Goal: Task Accomplishment & Management: Use online tool/utility

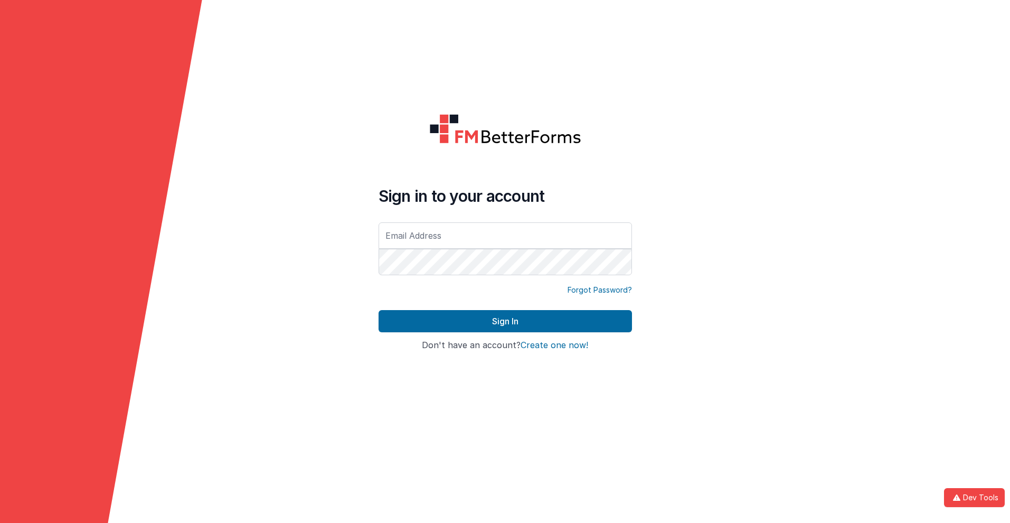
click at [505, 235] on input "text" at bounding box center [506, 235] width 254 height 26
type input "[PERSON_NAME][EMAIL_ADDRESS][DOMAIN_NAME]"
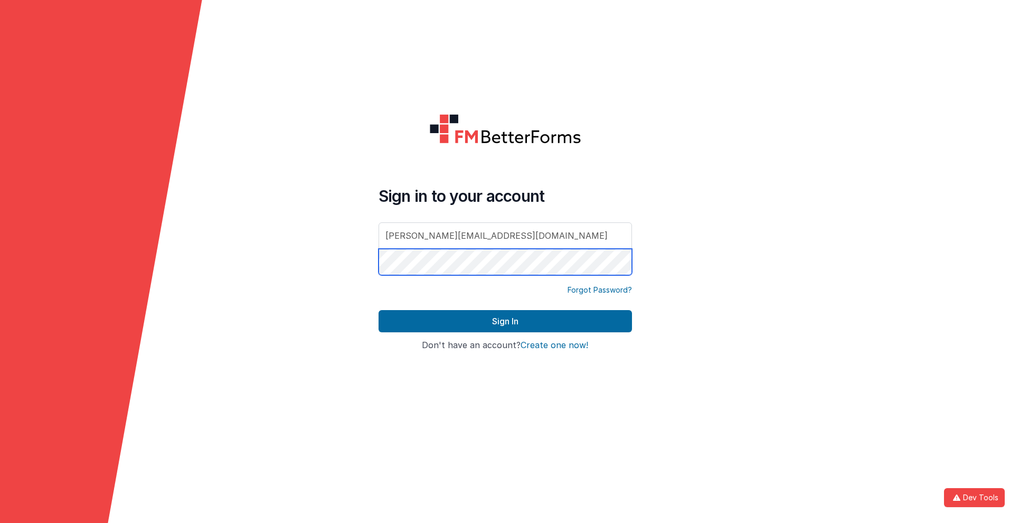
click at [379, 310] on button "Sign In" at bounding box center [506, 321] width 254 height 22
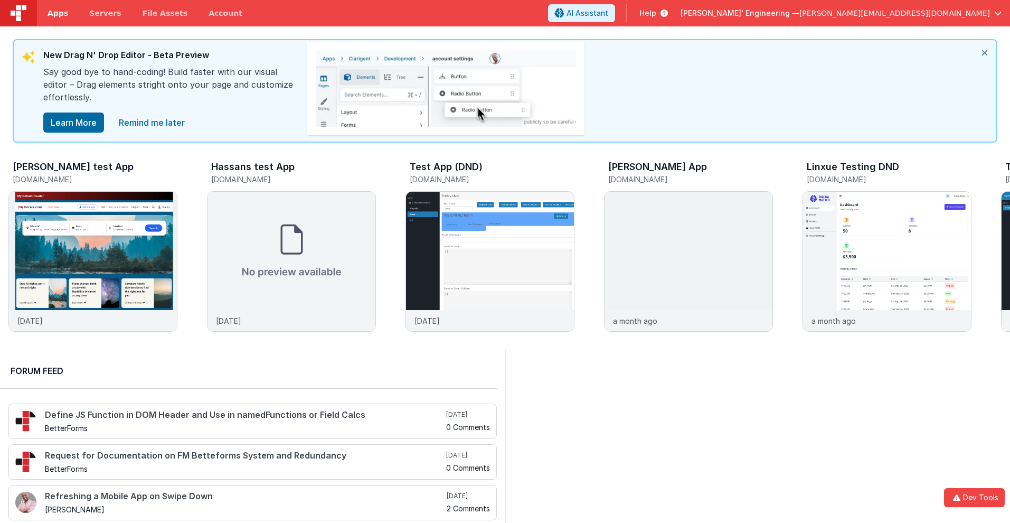
click at [58, 13] on span "Apps" at bounding box center [58, 13] width 21 height 11
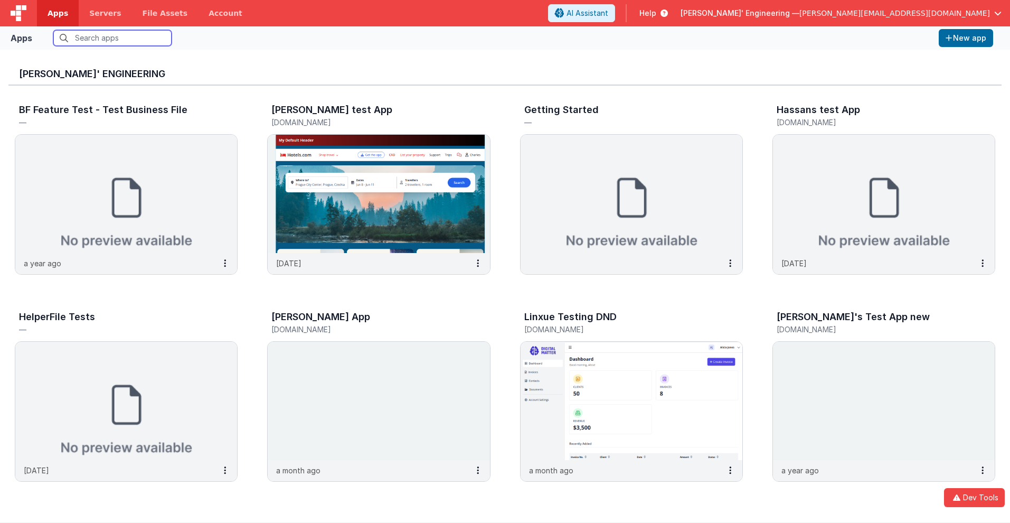
click at [112, 38] on input "text" at bounding box center [112, 38] width 118 height 16
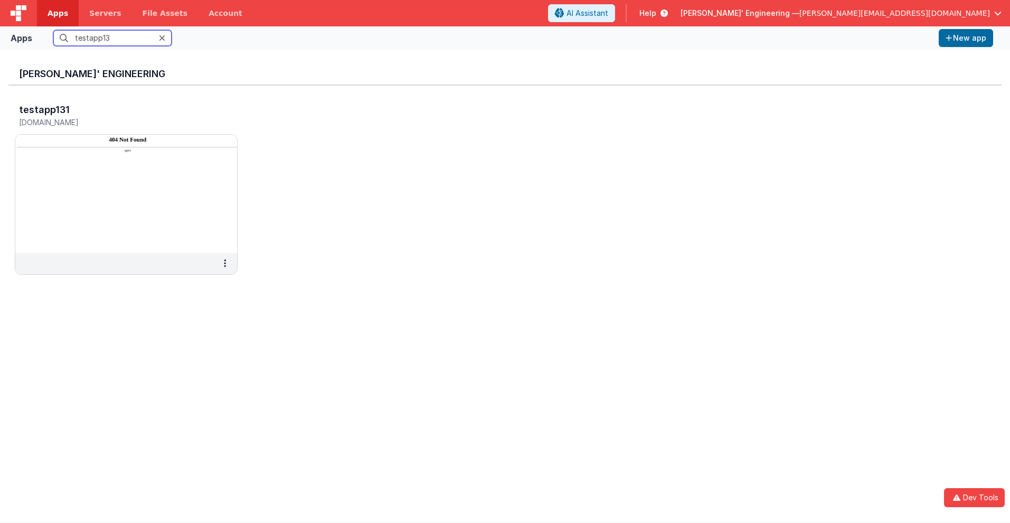
type input "testapp131"
click at [115, 122] on h5 "[DOMAIN_NAME]" at bounding box center [115, 122] width 192 height 8
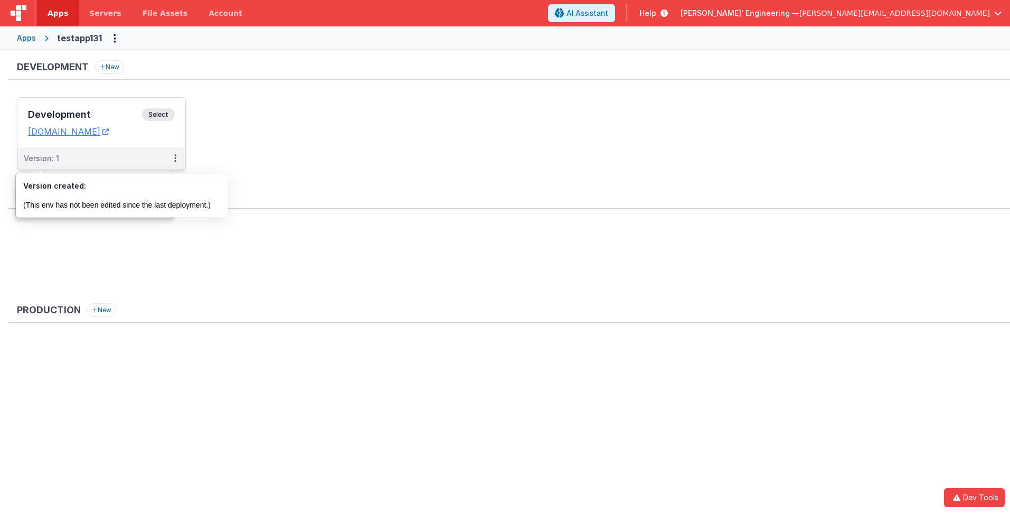
click at [41, 158] on div "Version: 1" at bounding box center [41, 158] width 35 height 11
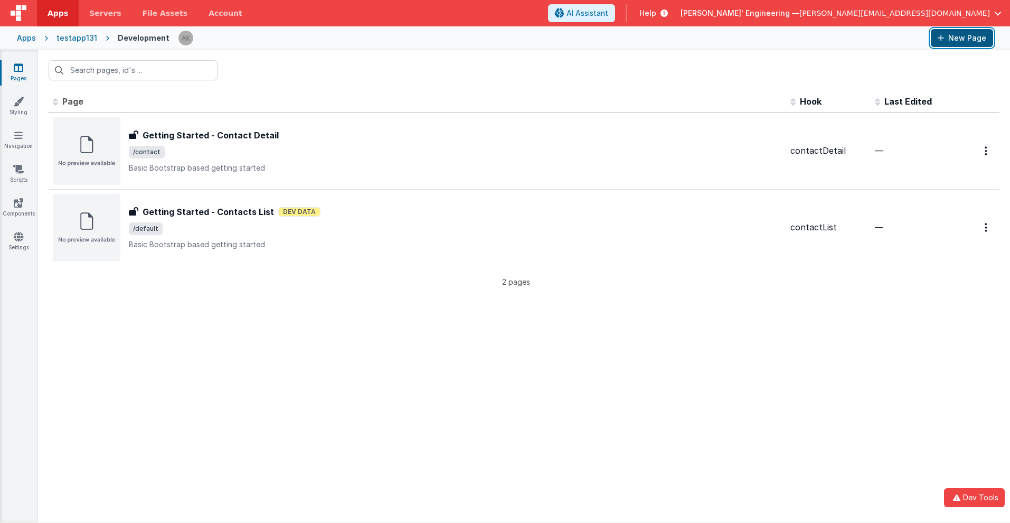
click at [962, 38] on button "New Page" at bounding box center [962, 38] width 62 height 18
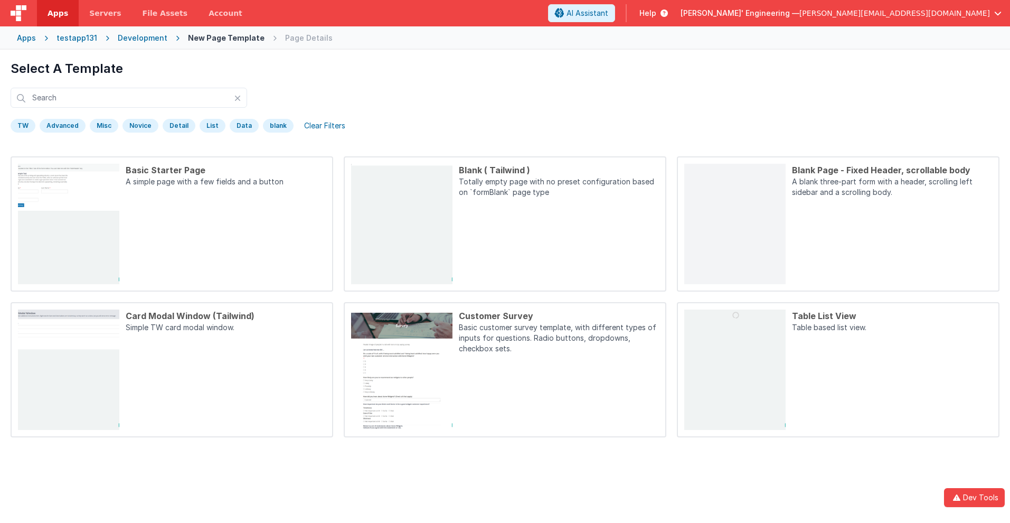
scroll to position [50, 0]
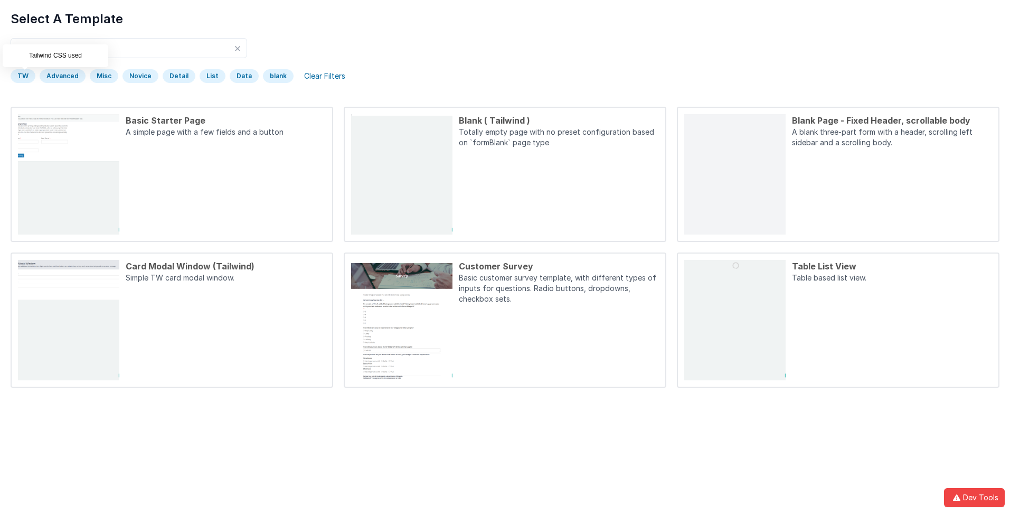
click at [23, 76] on div "TW" at bounding box center [23, 76] width 25 height 14
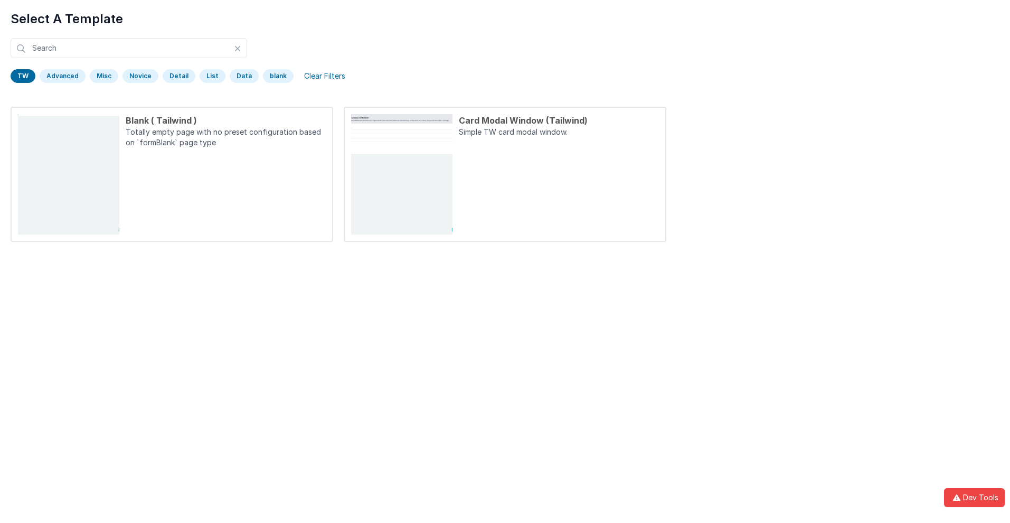
click at [23, 76] on div "TW" at bounding box center [23, 76] width 25 height 14
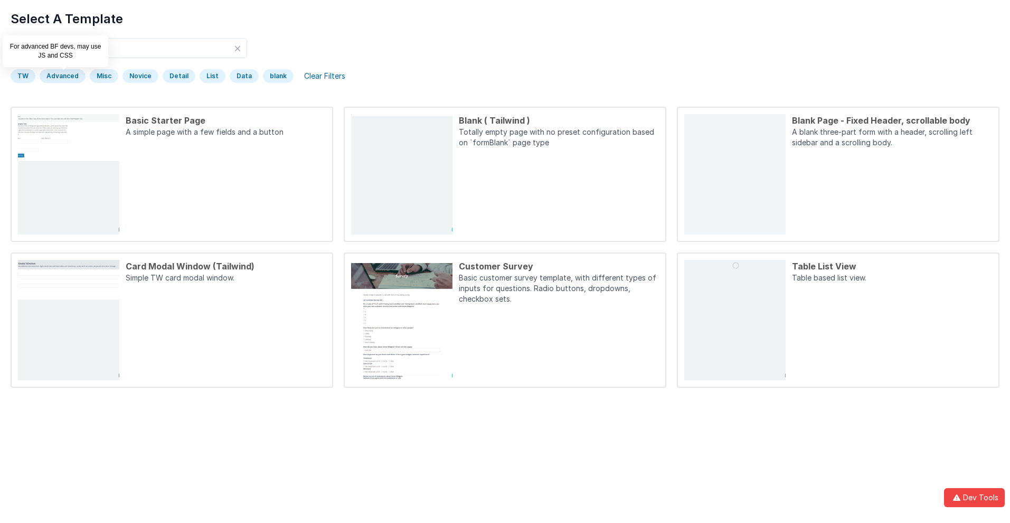
click at [61, 76] on div "Advanced" at bounding box center [63, 76] width 46 height 14
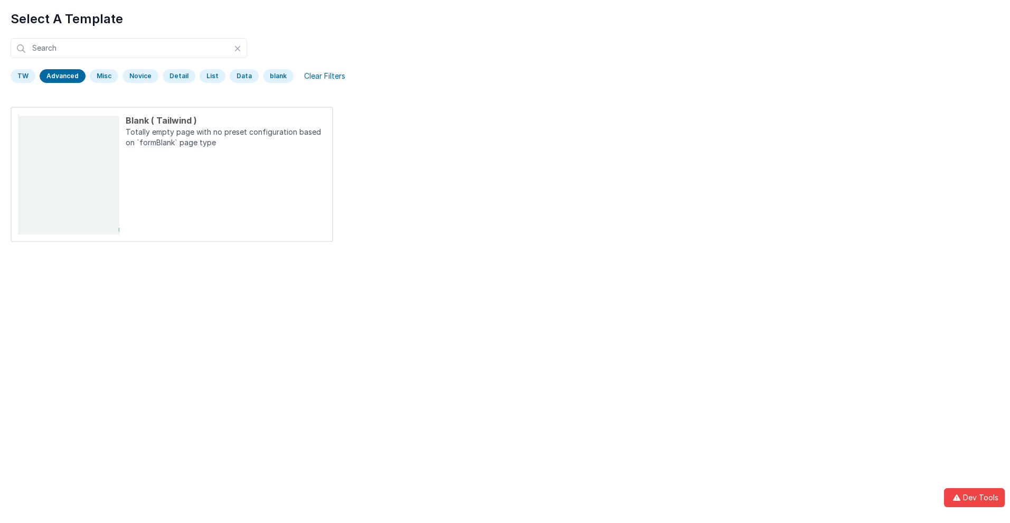
click at [61, 76] on div "Advanced" at bounding box center [63, 76] width 46 height 14
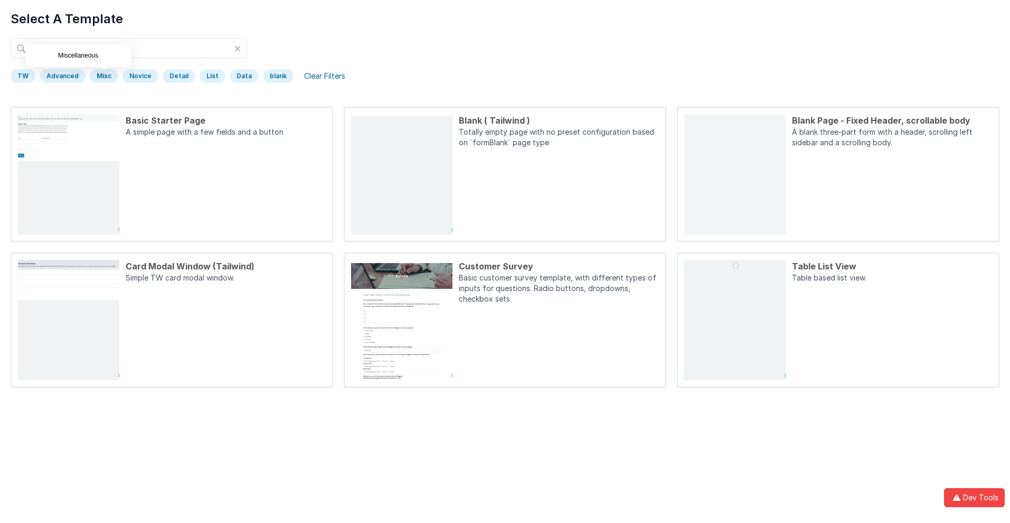
click at [102, 76] on div "Misc" at bounding box center [104, 76] width 29 height 14
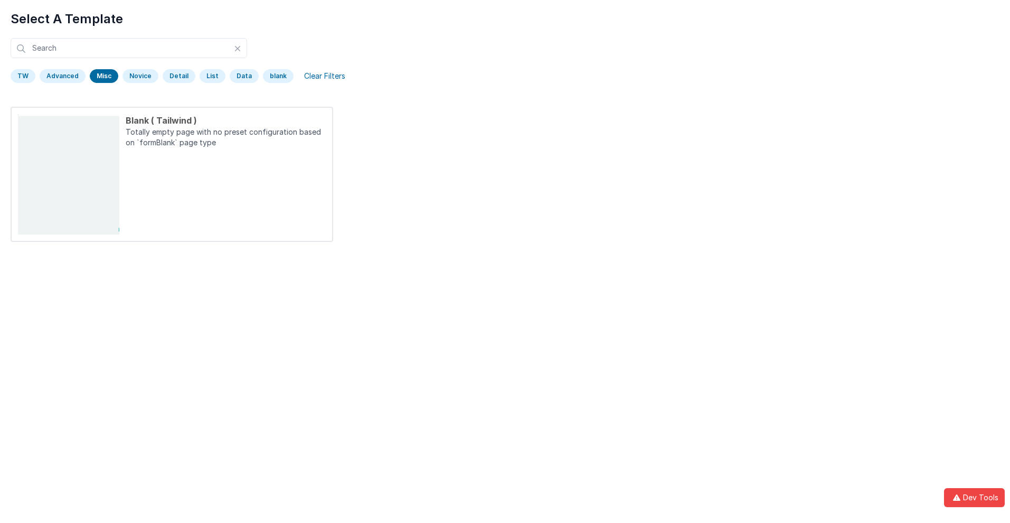
click at [102, 76] on div "Misc" at bounding box center [104, 76] width 29 height 14
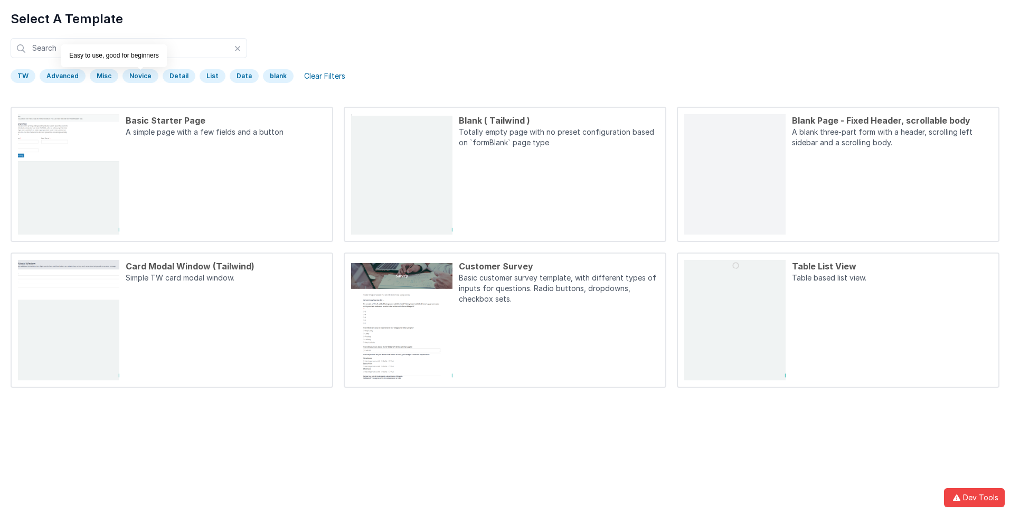
click at [138, 76] on div "Novice" at bounding box center [141, 76] width 36 height 14
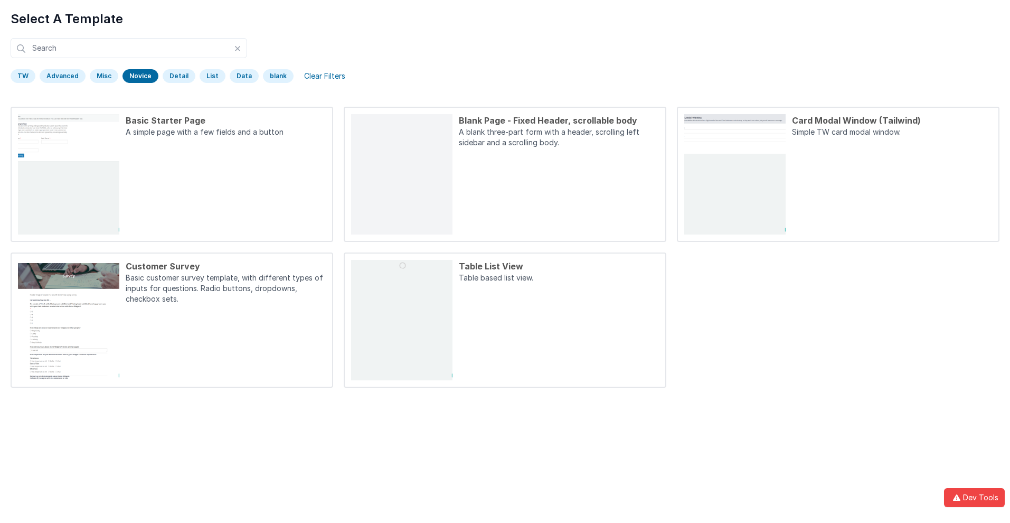
click at [138, 76] on div "Novice" at bounding box center [141, 76] width 36 height 14
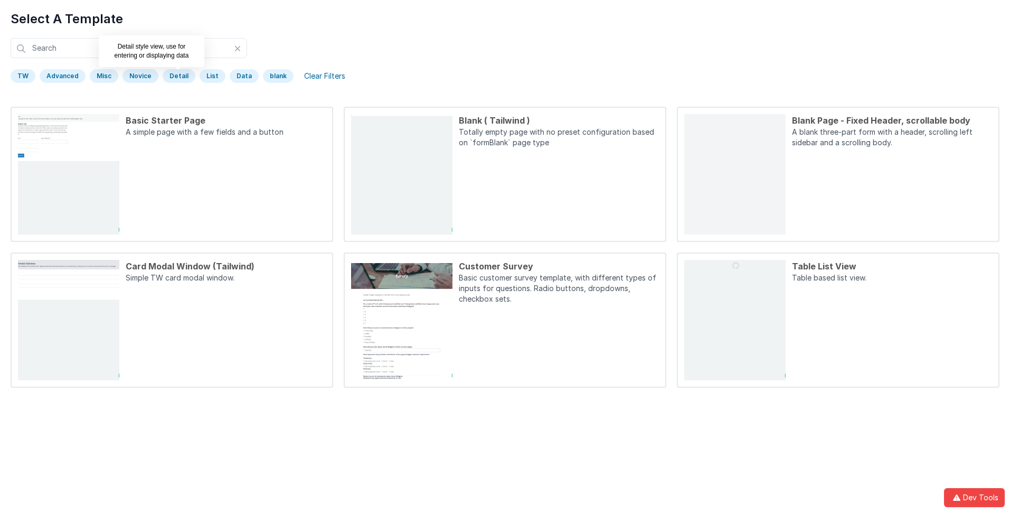
click at [175, 76] on div "Detail" at bounding box center [179, 76] width 33 height 14
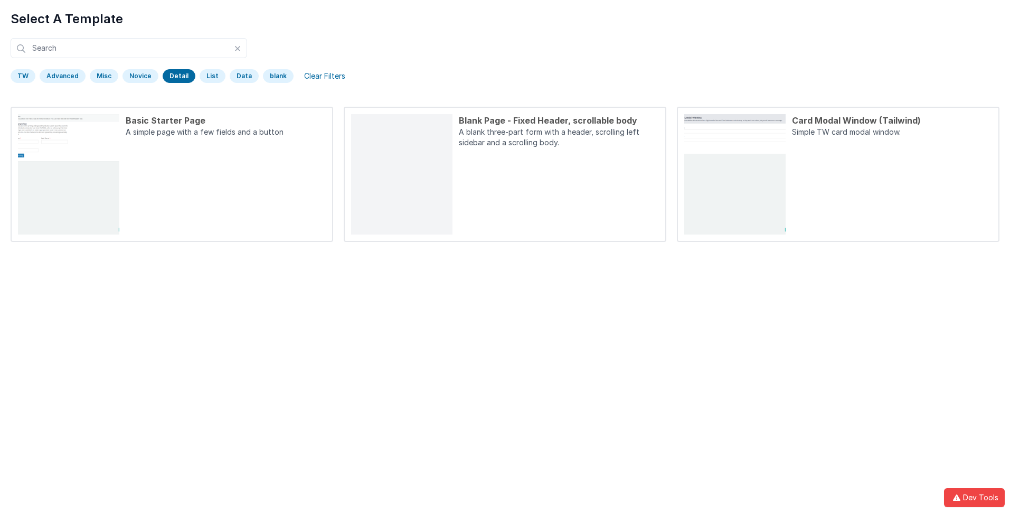
click at [175, 76] on div "Detail" at bounding box center [179, 76] width 33 height 14
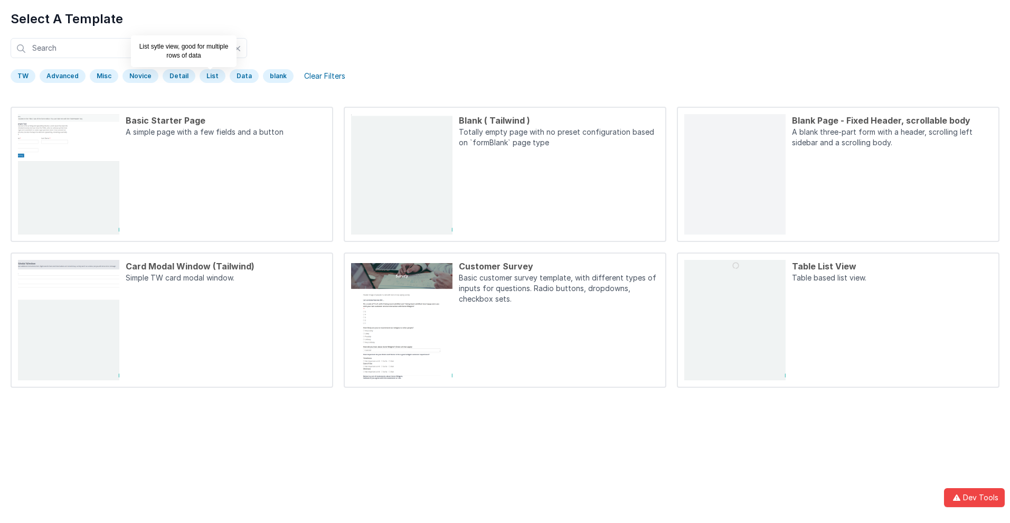
click at [208, 76] on div "List" at bounding box center [213, 76] width 26 height 14
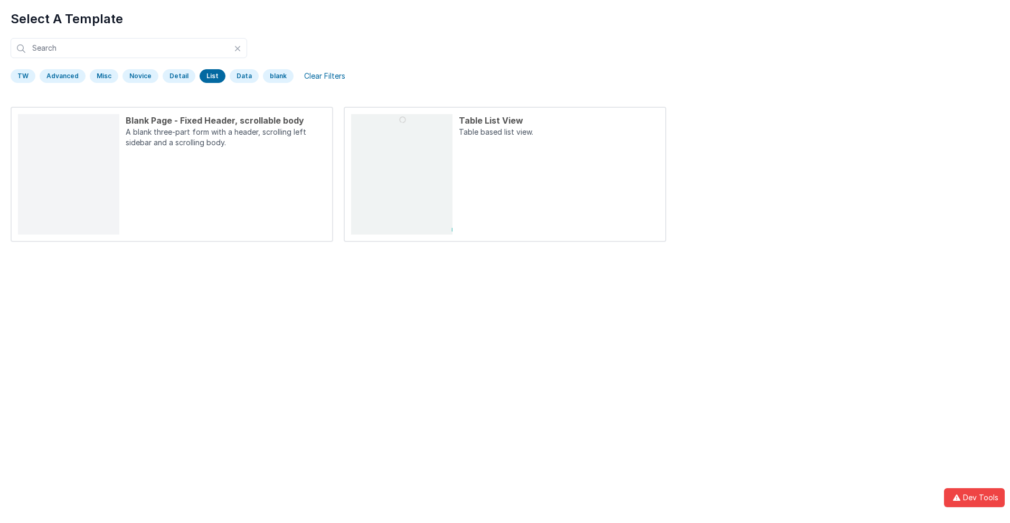
click at [208, 76] on div "List" at bounding box center [213, 76] width 26 height 14
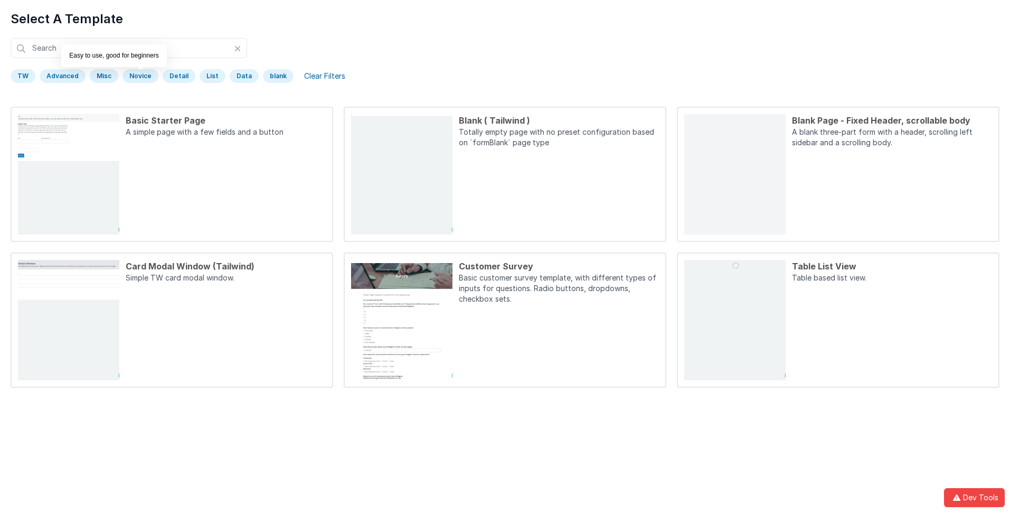
click at [138, 76] on div "Novice" at bounding box center [141, 76] width 36 height 14
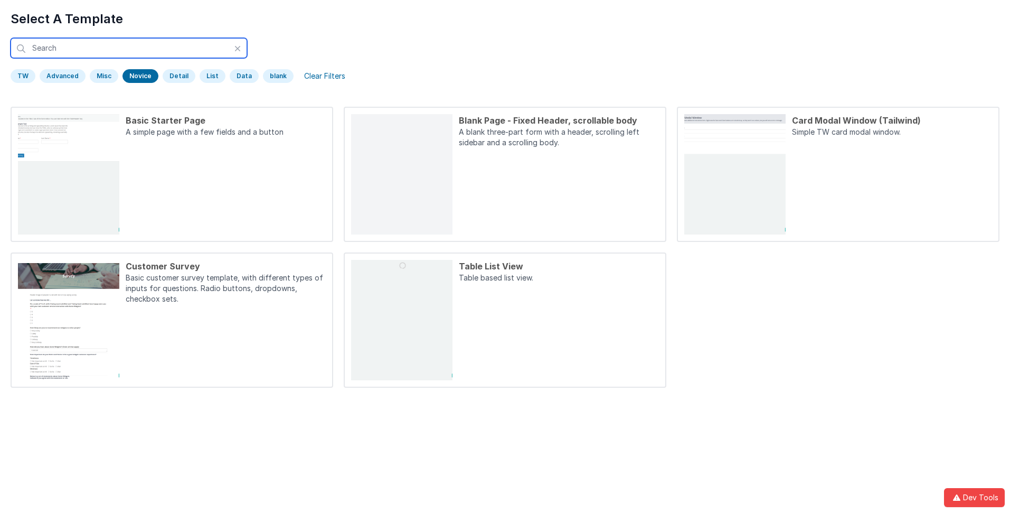
click at [129, 48] on input "text" at bounding box center [129, 48] width 237 height 20
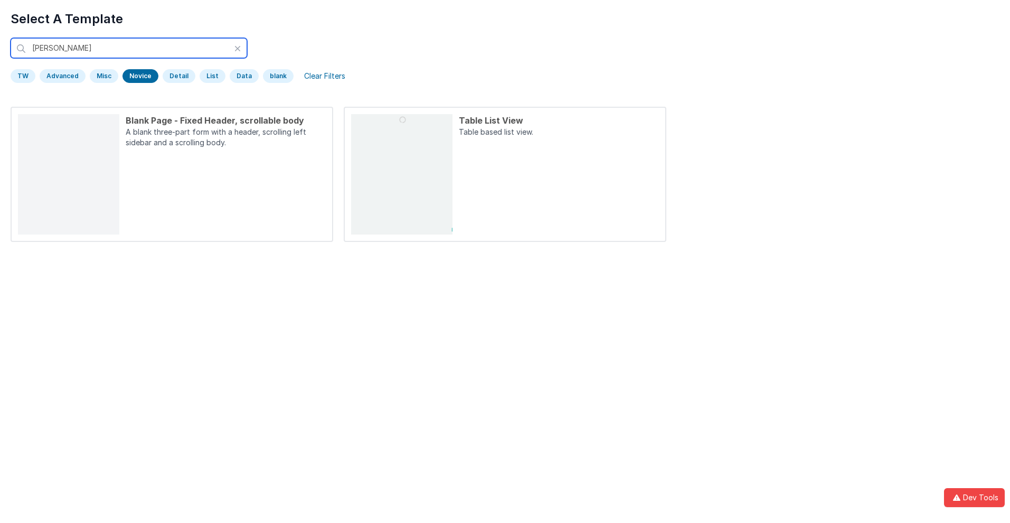
type input "blank"
